Goal: Find specific fact: Find specific fact

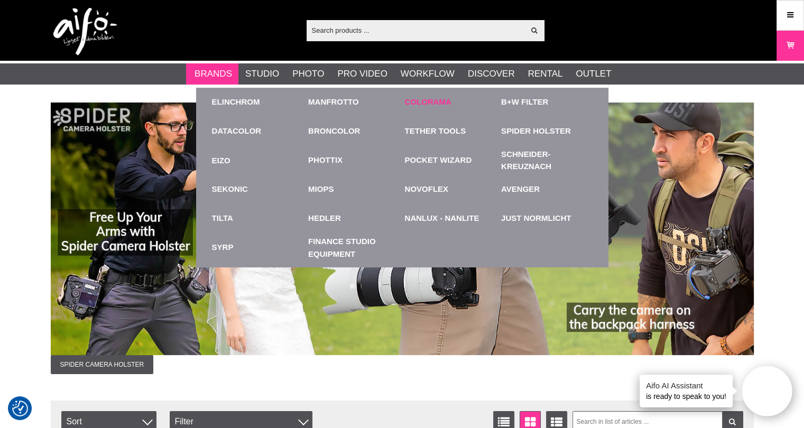
click at [436, 101] on link "Colorama" at bounding box center [428, 102] width 47 height 12
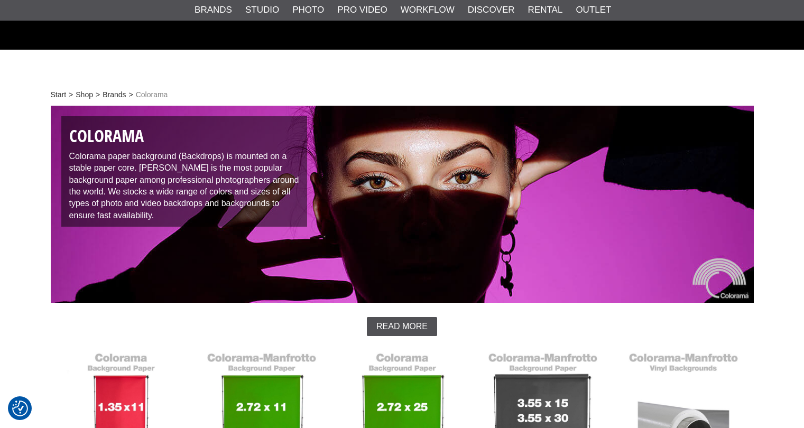
scroll to position [264, 0]
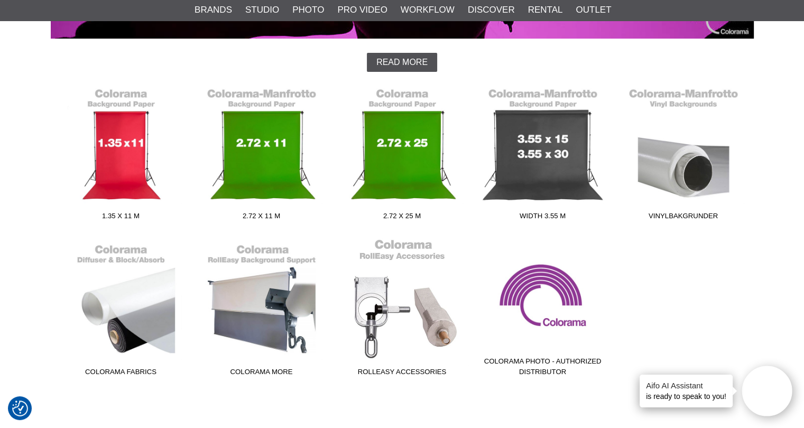
click at [372, 304] on link "RollEasy Accessories" at bounding box center [402, 309] width 141 height 143
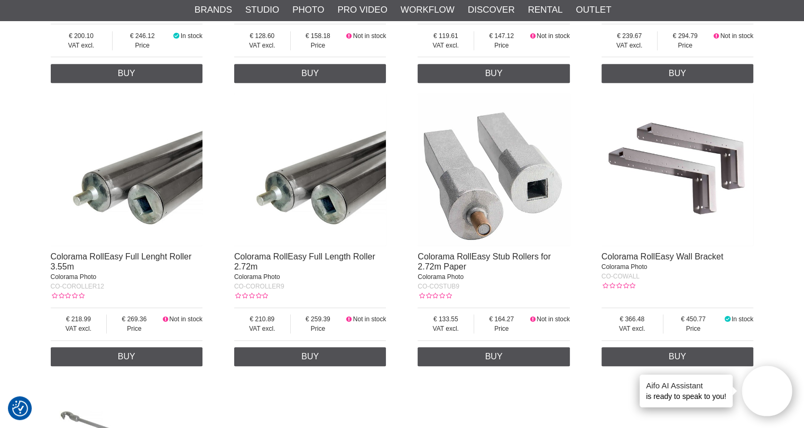
scroll to position [476, 0]
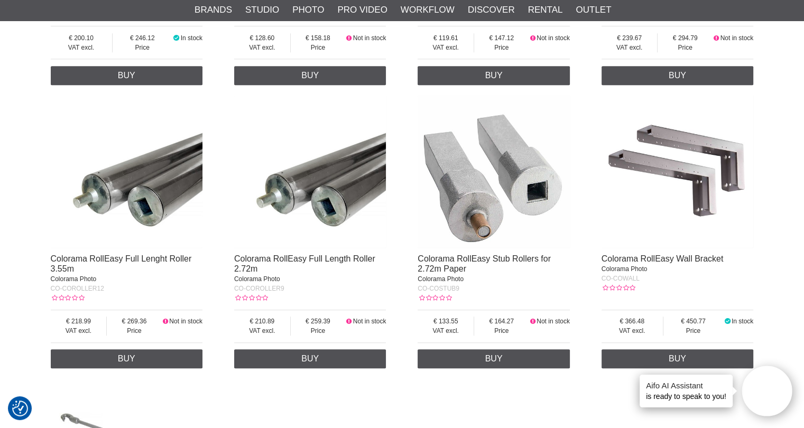
click at [678, 253] on div at bounding box center [678, 175] width 152 height 159
click at [686, 170] on img at bounding box center [678, 172] width 152 height 152
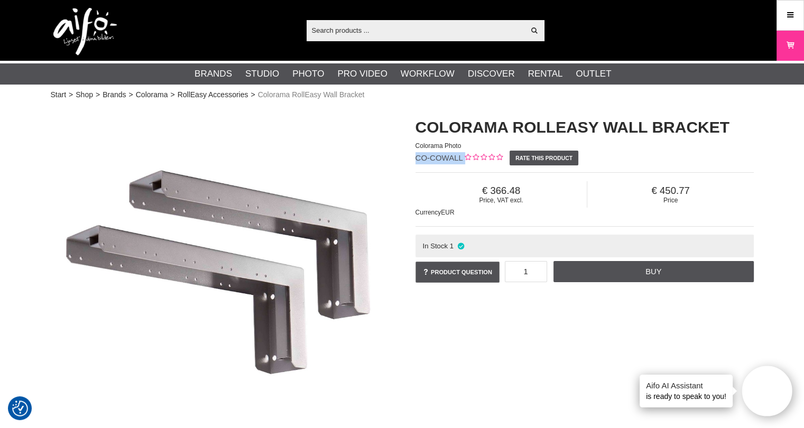
drag, startPoint x: 417, startPoint y: 160, endPoint x: 477, endPoint y: 161, distance: 60.8
click at [477, 161] on div "Colorama RollEasy Wall Bracket Colorama Photo CO-COWALL Rate this product Price…" at bounding box center [584, 201] width 365 height 190
copy div "CO-COWALL"
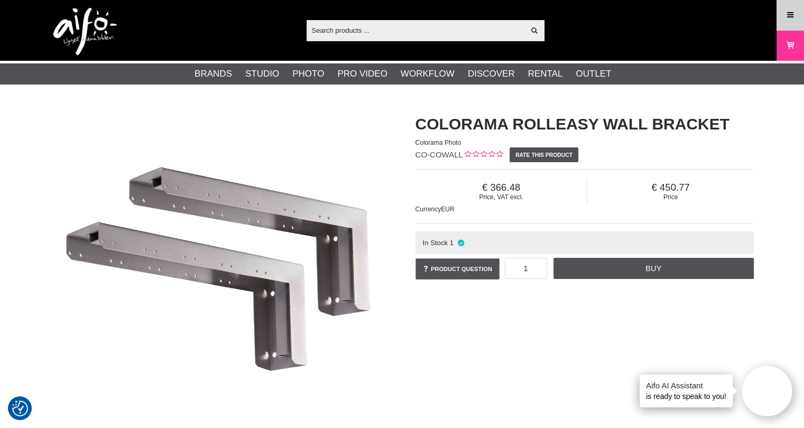
click at [796, 16] on link "Menu" at bounding box center [790, 15] width 26 height 25
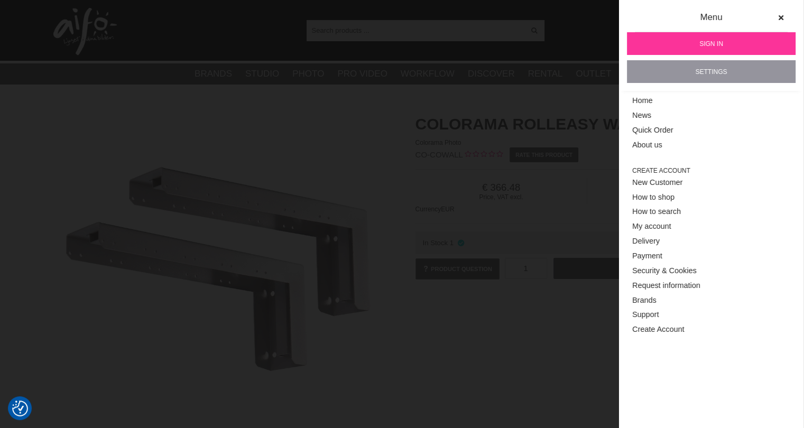
click at [703, 68] on link "Settings" at bounding box center [711, 71] width 169 height 23
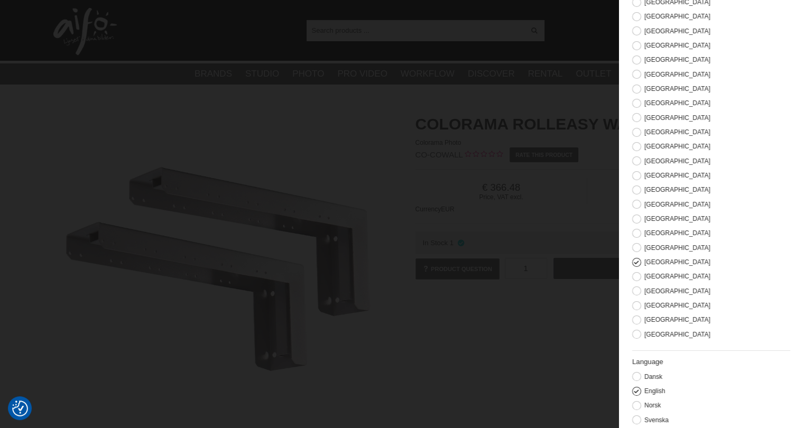
scroll to position [178, 0]
click at [636, 275] on button at bounding box center [636, 276] width 9 height 9
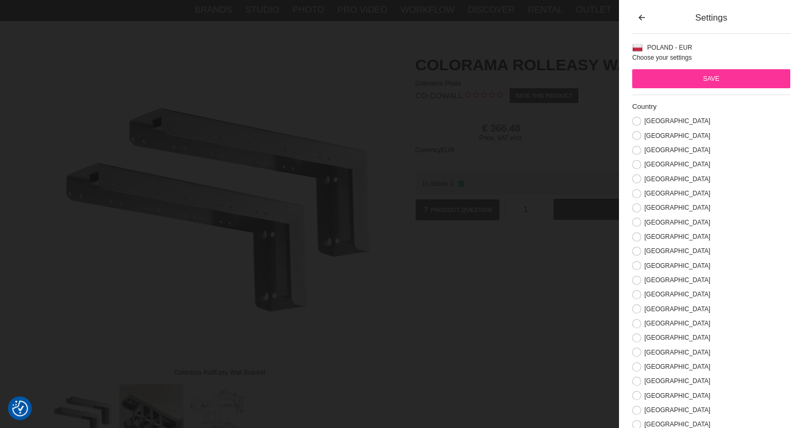
scroll to position [53, 0]
click at [701, 82] on input "Save" at bounding box center [711, 78] width 158 height 19
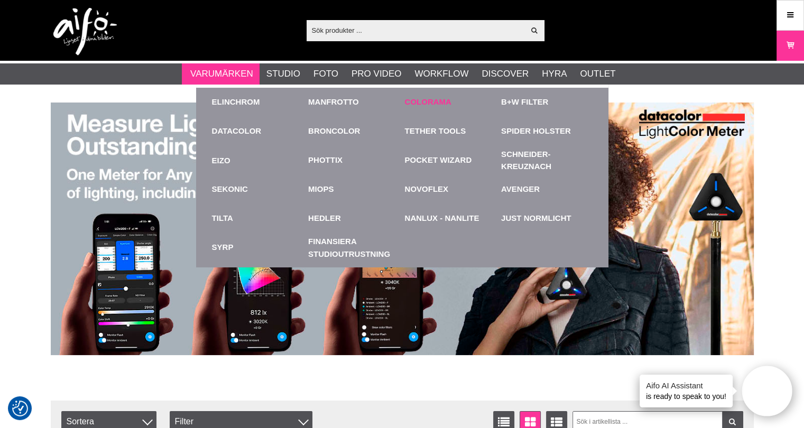
click at [418, 100] on link "Colorama" at bounding box center [428, 102] width 47 height 12
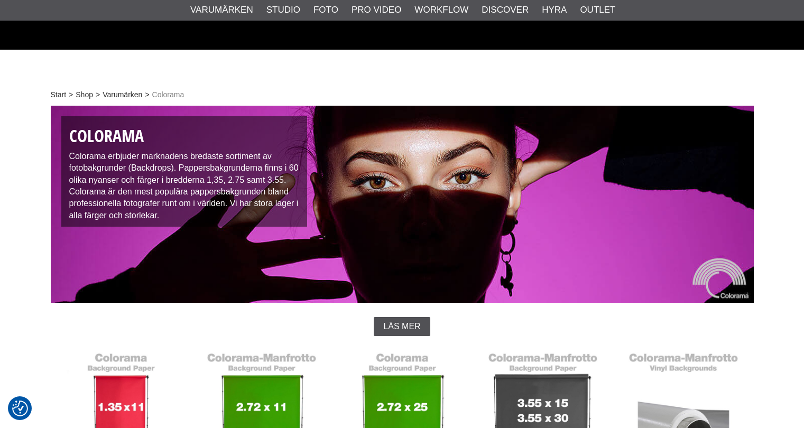
scroll to position [317, 0]
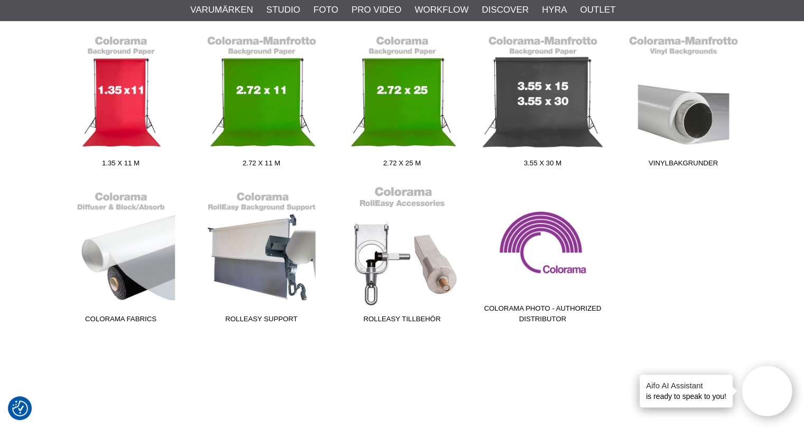
click at [376, 247] on link "RollEasy Tillbehör" at bounding box center [402, 257] width 141 height 143
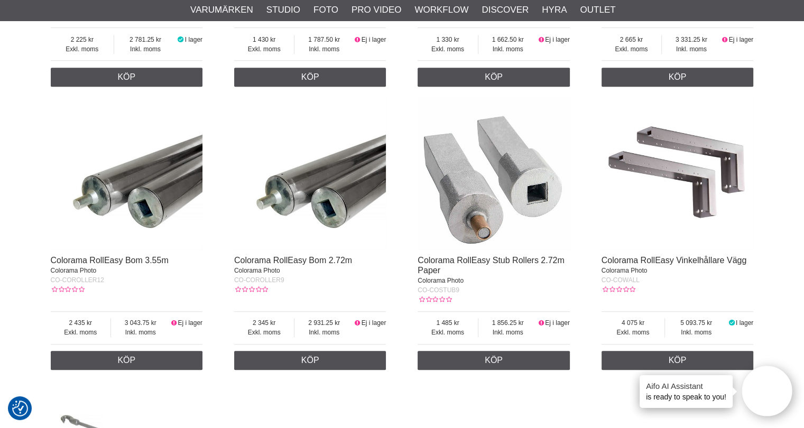
scroll to position [476, 0]
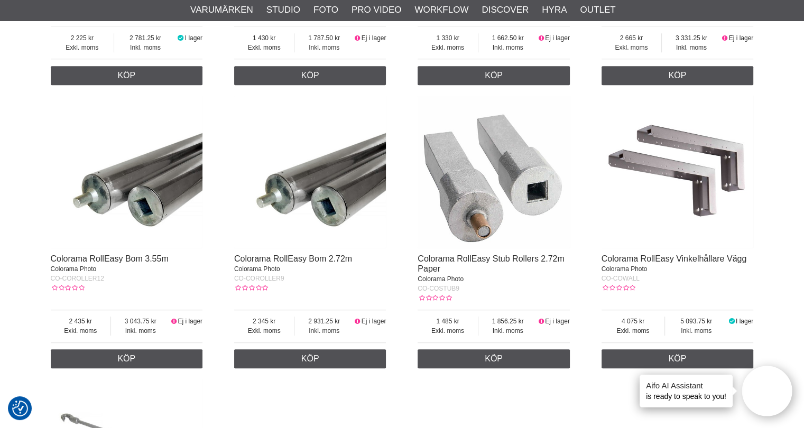
click at [700, 169] on img at bounding box center [678, 172] width 152 height 152
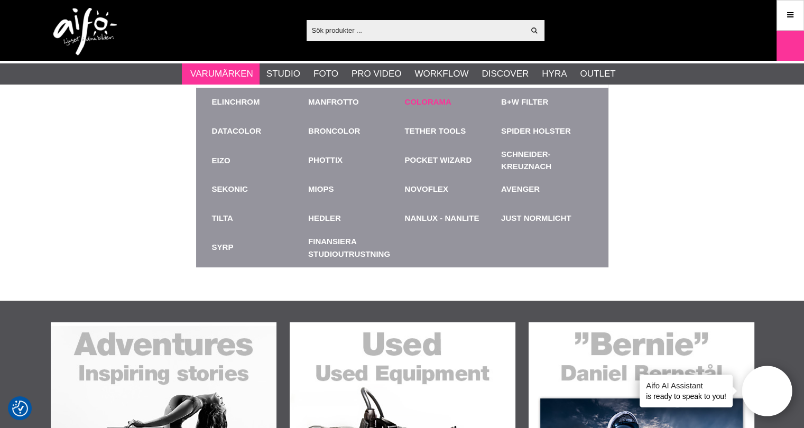
click at [439, 103] on link "Colorama" at bounding box center [428, 102] width 47 height 12
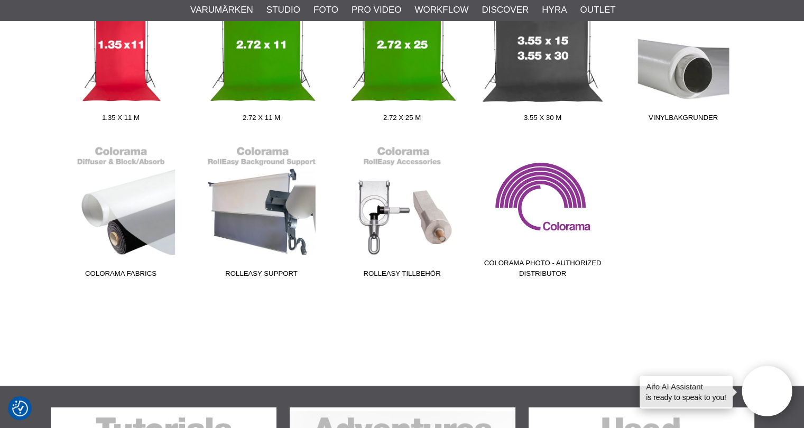
scroll to position [370, 0]
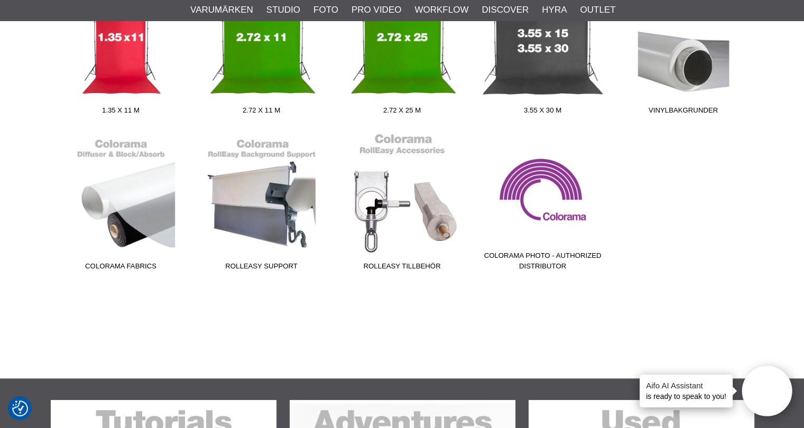
click at [421, 216] on link "RollEasy Tillbehör" at bounding box center [402, 204] width 141 height 143
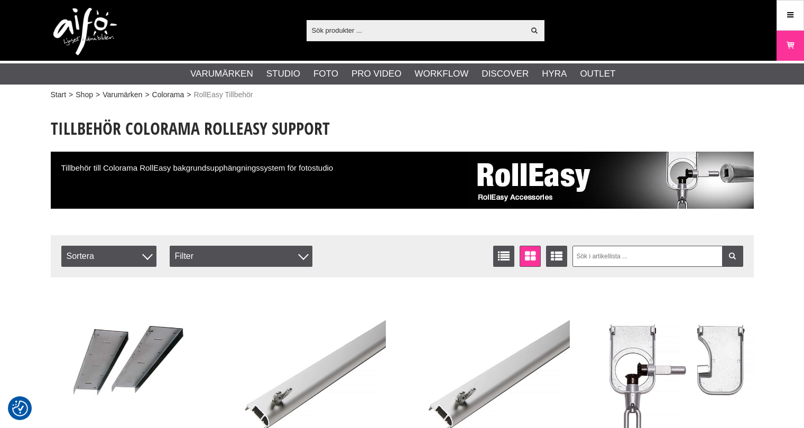
checkbox input "true"
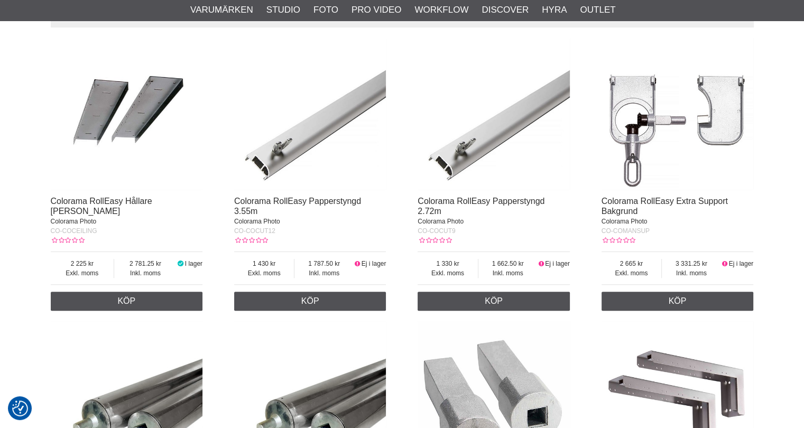
scroll to position [317, 0]
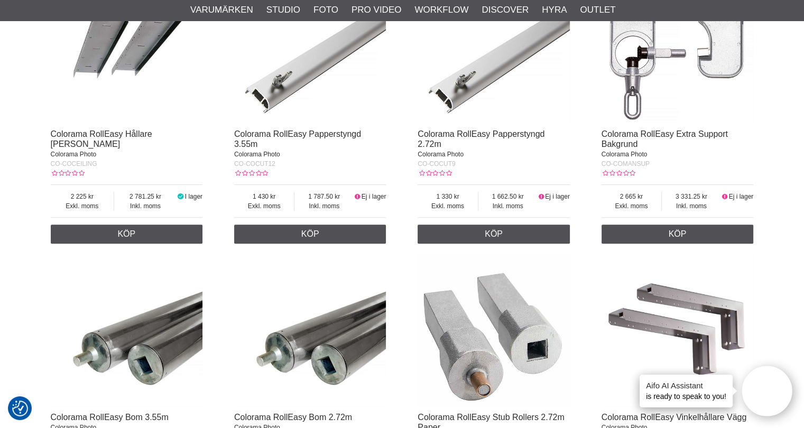
click at [645, 304] on img at bounding box center [678, 330] width 152 height 152
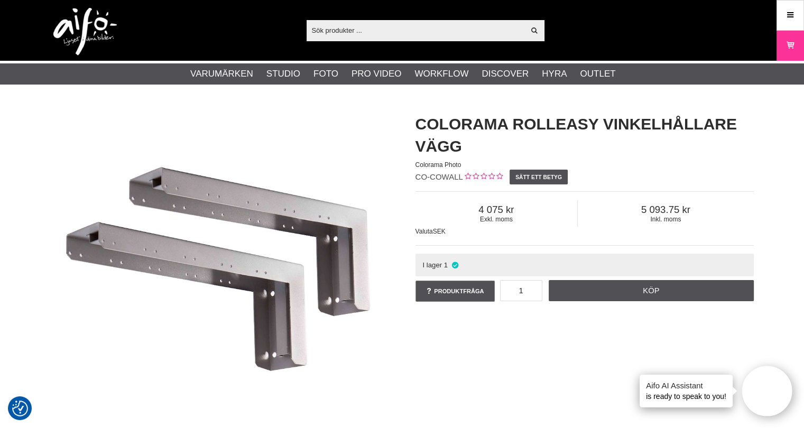
click at [330, 22] on div "Visa alla" at bounding box center [426, 30] width 238 height 21
click at [326, 24] on input "text" at bounding box center [416, 30] width 218 height 16
paste input "EL-26341"
type input "EL-26341"
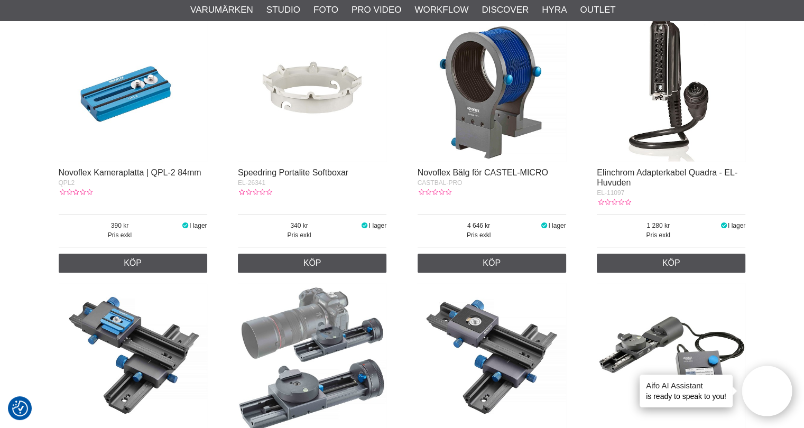
scroll to position [740, 0]
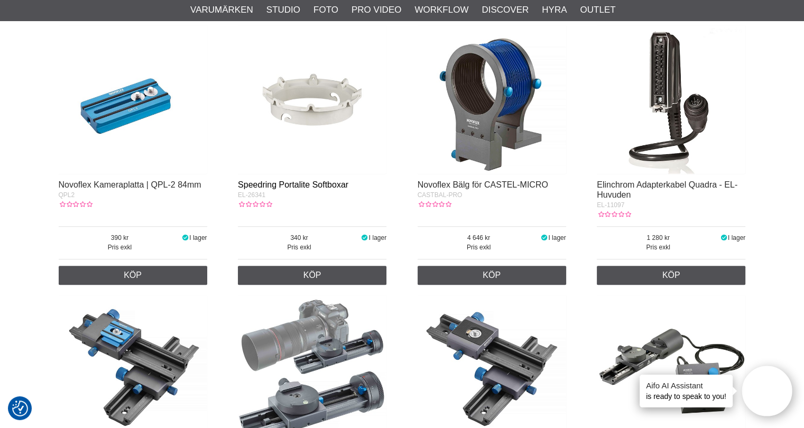
click at [275, 183] on link "Speedring Portalite Softboxar" at bounding box center [293, 184] width 110 height 9
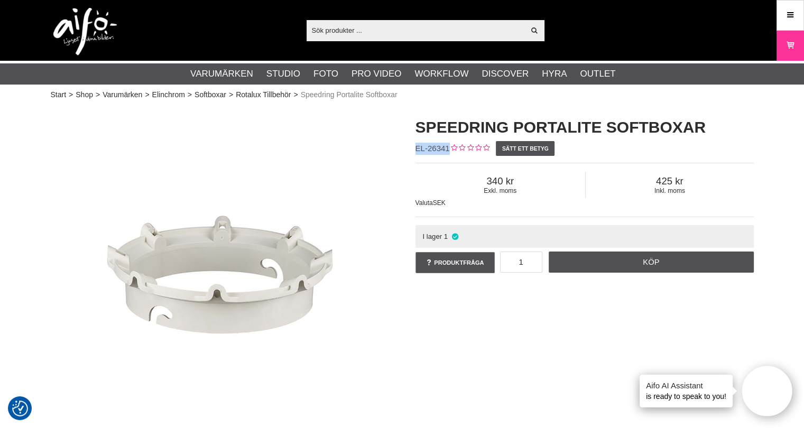
drag, startPoint x: 449, startPoint y: 149, endPoint x: 414, endPoint y: 152, distance: 35.1
click at [414, 152] on div "Speedring Portalite Softboxar EL-26341 Sätt ett betyg Exkl. moms 340 Inkl. moms…" at bounding box center [584, 196] width 365 height 180
drag, startPoint x: 423, startPoint y: 146, endPoint x: 439, endPoint y: 147, distance: 16.4
copy span "EL-26341"
